Goal: Task Accomplishment & Management: Manage account settings

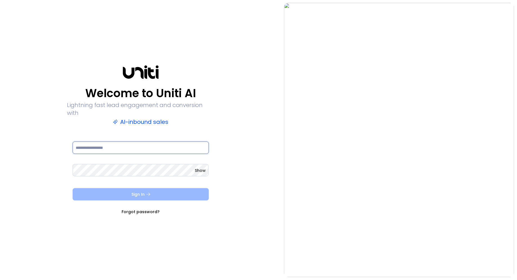
type input "**********"
click at [184, 191] on button "Sign In" at bounding box center [141, 194] width 136 height 12
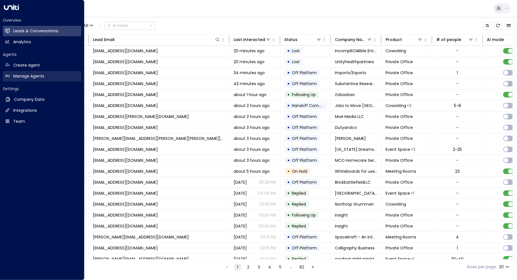
click at [13, 76] on link "Manage Agents Manage Agents" at bounding box center [42, 76] width 78 height 10
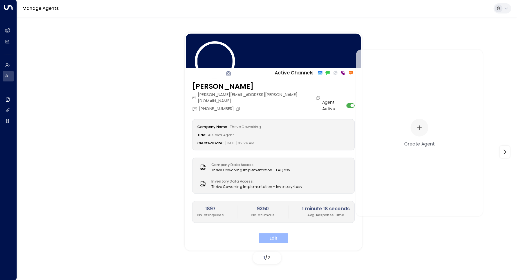
click at [284, 234] on button "Edit" at bounding box center [273, 239] width 30 height 10
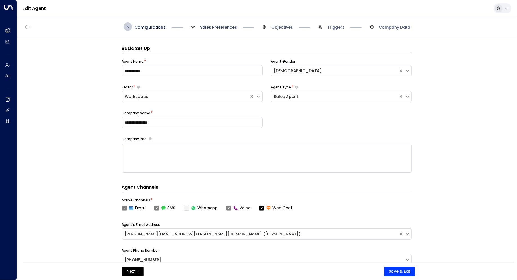
drag, startPoint x: 207, startPoint y: 26, endPoint x: 205, endPoint y: 28, distance: 3.0
click at [207, 26] on span "Sales Preferences" at bounding box center [218, 27] width 37 height 6
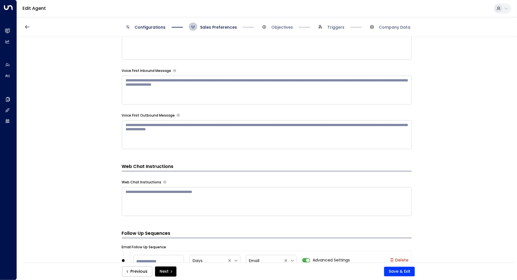
scroll to position [537, 0]
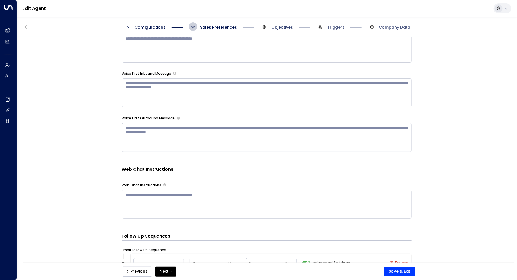
click at [290, 27] on span "Objectives" at bounding box center [282, 27] width 22 height 6
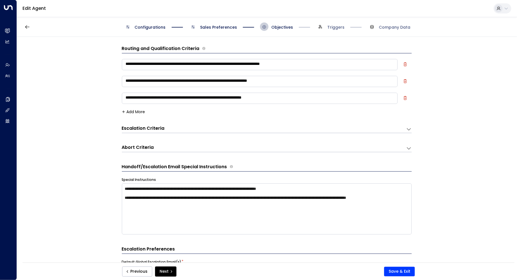
scroll to position [0, 0]
